Goal: Browse casually

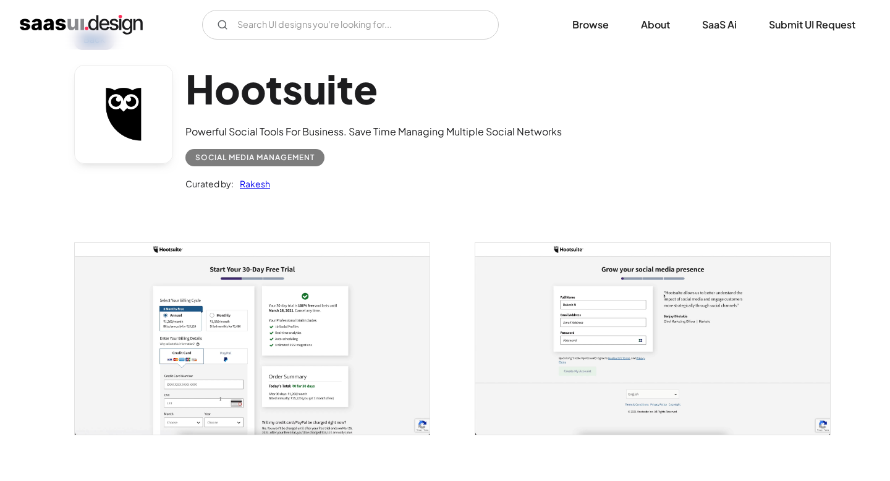
scroll to position [190, 0]
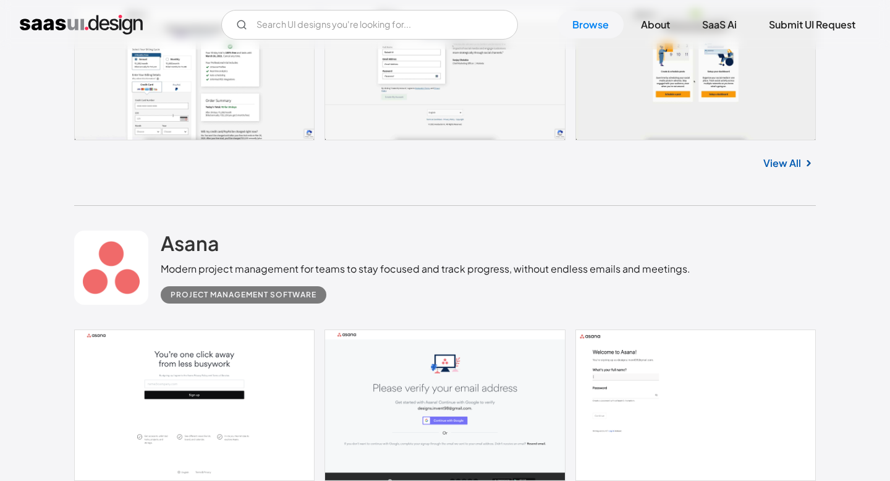
scroll to position [561, 0]
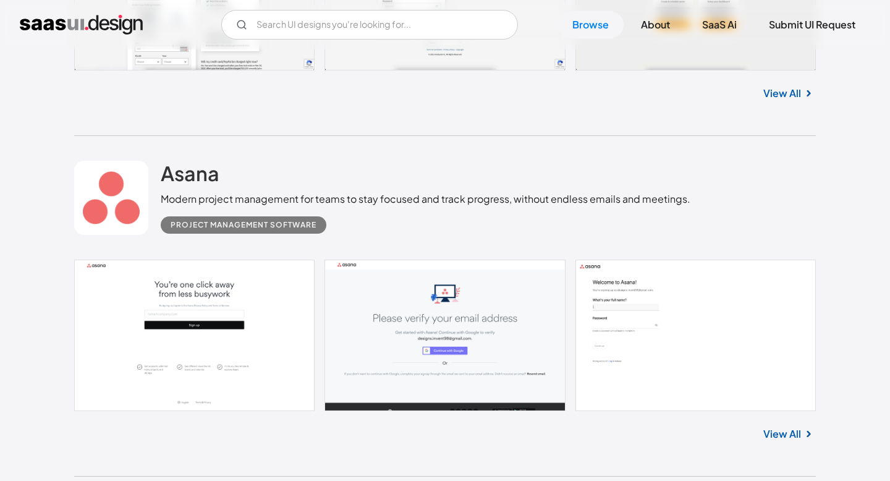
click at [792, 437] on link "View All" at bounding box center [782, 434] width 38 height 15
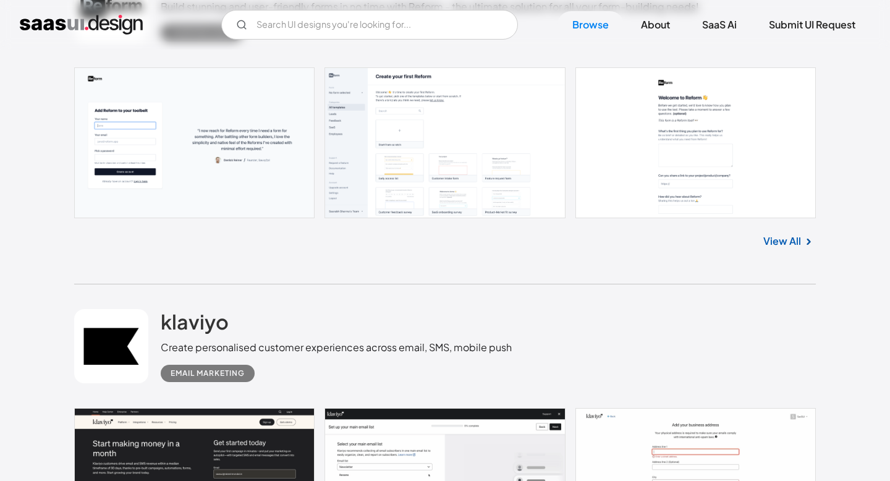
scroll to position [1794, 0]
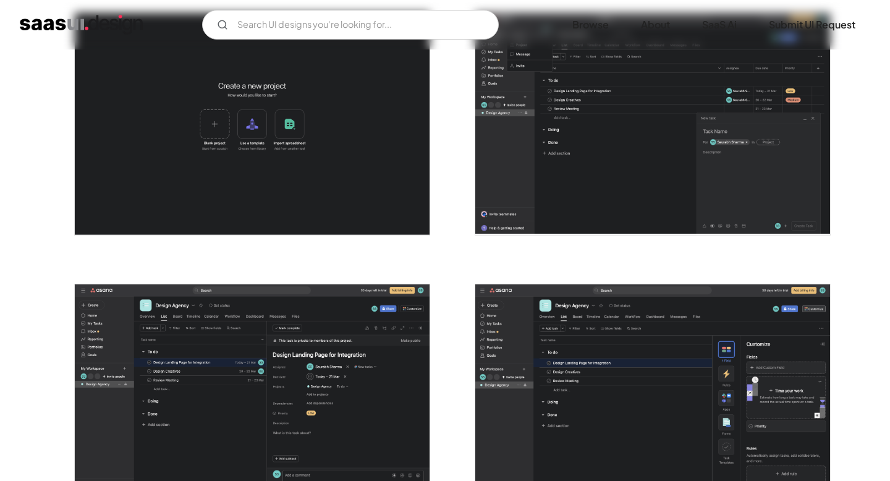
scroll to position [2203, 0]
